Goal: Transaction & Acquisition: Purchase product/service

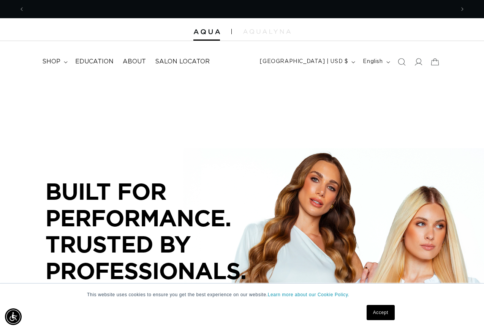
scroll to position [0, 430]
click at [58, 60] on span "shop" at bounding box center [51, 62] width 18 height 8
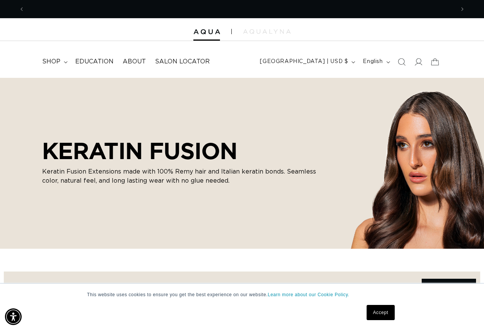
scroll to position [0, 860]
click at [386, 312] on link "Accept" at bounding box center [381, 312] width 28 height 15
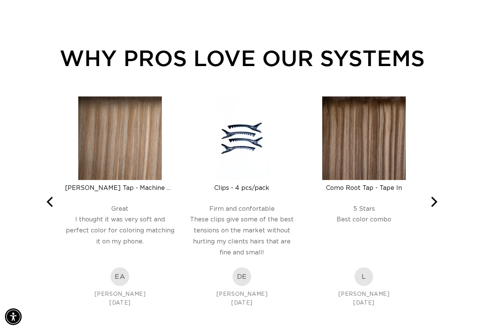
click at [437, 201] on icon "Next" at bounding box center [434, 202] width 6 height 10
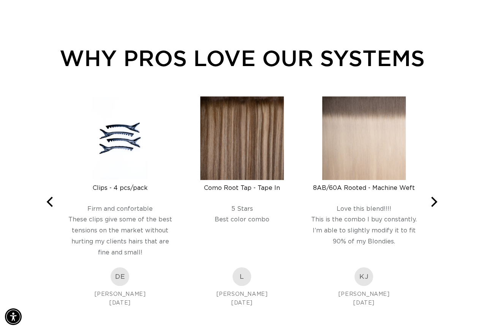
click at [438, 203] on icon "Next" at bounding box center [433, 202] width 10 height 10
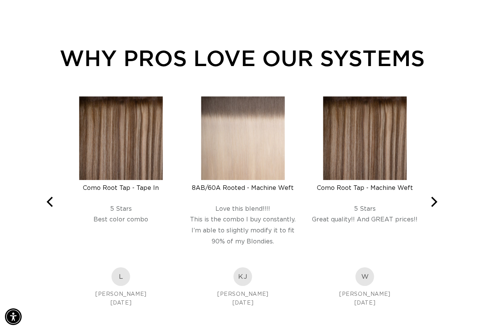
click at [439, 203] on button "Next" at bounding box center [433, 201] width 17 height 17
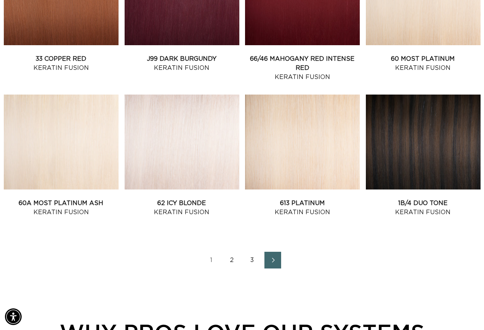
scroll to position [0, 430]
click at [277, 258] on icon "Next page" at bounding box center [273, 260] width 9 height 5
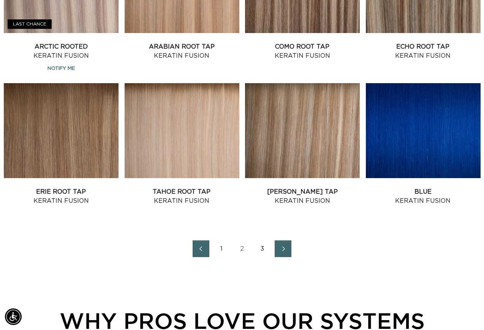
click at [285, 247] on icon "Next page" at bounding box center [283, 249] width 9 height 5
